Goal: Information Seeking & Learning: Learn about a topic

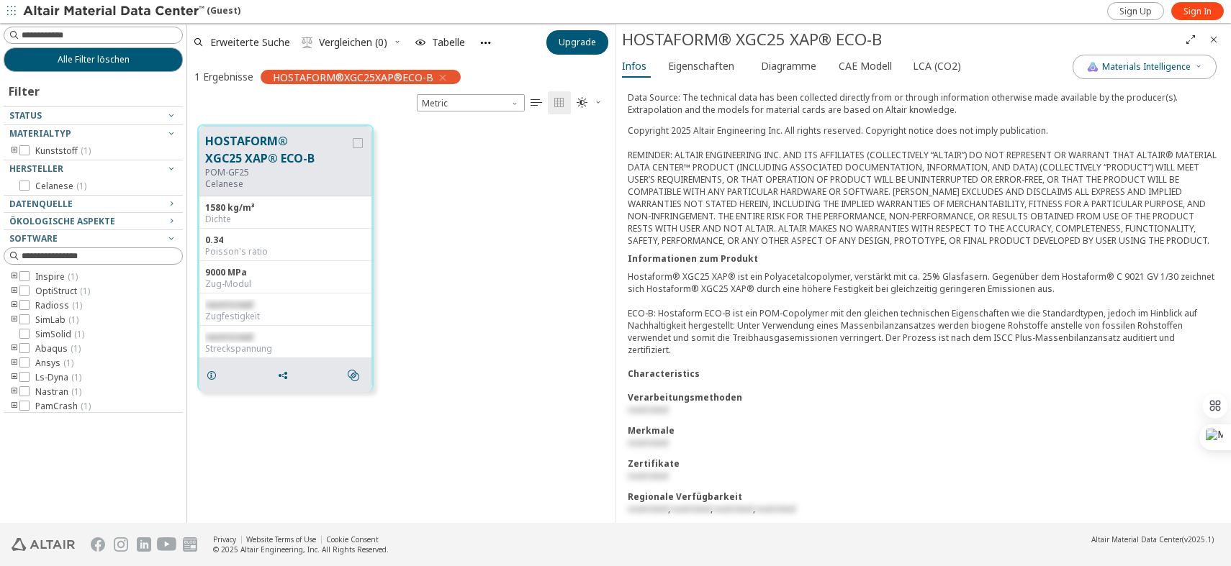
click at [29, 191] on div at bounding box center [90, 191] width 172 height 7
click at [25, 182] on icon at bounding box center [24, 186] width 10 height 10
